Goal: Entertainment & Leisure: Consume media (video, audio)

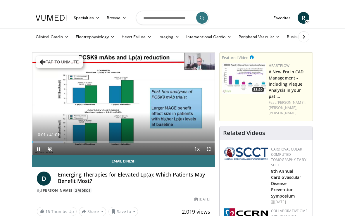
scroll to position [7, 0]
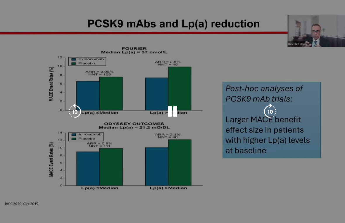
click at [190, 153] on div "10 seconds Tap to unmute" at bounding box center [172, 111] width 345 height 223
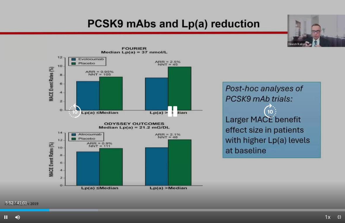
click at [168, 109] on icon "Video Player" at bounding box center [173, 112] width 16 height 16
click at [169, 113] on icon "Video Player" at bounding box center [173, 112] width 16 height 16
click at [177, 116] on icon "Video Player" at bounding box center [173, 112] width 16 height 16
click at [167, 113] on icon "Video Player" at bounding box center [173, 112] width 16 height 16
click at [71, 113] on icon "Video Player" at bounding box center [75, 112] width 16 height 16
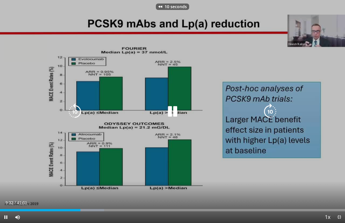
click at [77, 112] on icon "Video Player" at bounding box center [75, 112] width 16 height 16
click at [82, 111] on icon "Video Player" at bounding box center [75, 112] width 16 height 16
click at [70, 113] on icon "Video Player" at bounding box center [75, 112] width 16 height 16
click at [74, 112] on icon "Video Player" at bounding box center [75, 112] width 16 height 16
click at [76, 111] on icon "Video Player" at bounding box center [75, 112] width 16 height 16
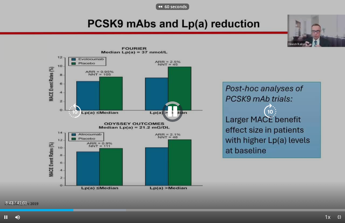
click at [74, 111] on icon "Video Player" at bounding box center [75, 112] width 16 height 16
click at [172, 111] on icon "Video Player" at bounding box center [173, 112] width 16 height 16
